Goal: Task Accomplishment & Management: Complete application form

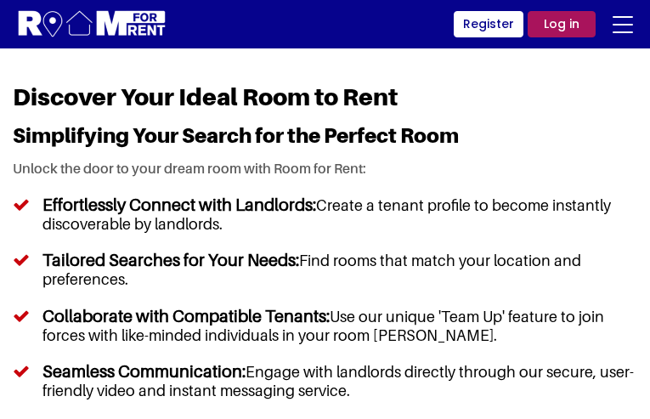
type input "DMDRctazXo"
type input "zaciwowif14@gmail.com"
